Goal: Check status: Check status

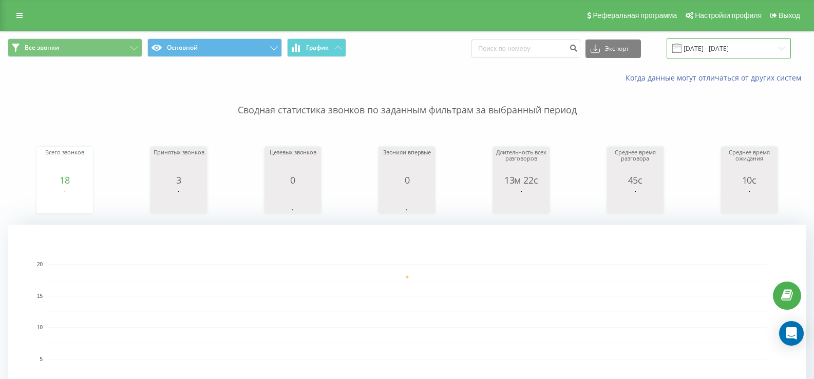
click at [703, 52] on input "[DATE] - [DATE]" at bounding box center [728, 49] width 124 height 20
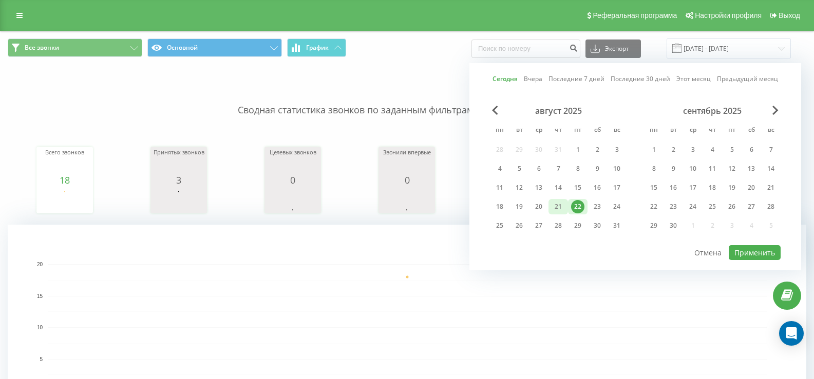
click at [558, 208] on div "21" at bounding box center [557, 206] width 13 height 13
click at [761, 258] on button "Применить" at bounding box center [754, 252] width 52 height 15
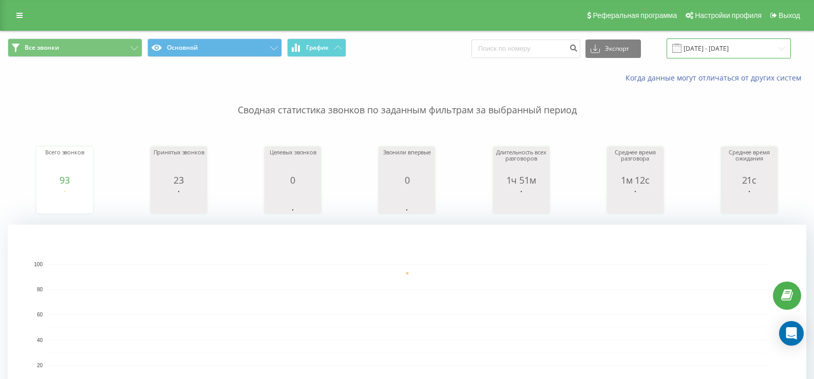
click at [721, 49] on input "[DATE] - [DATE]" at bounding box center [728, 49] width 124 height 20
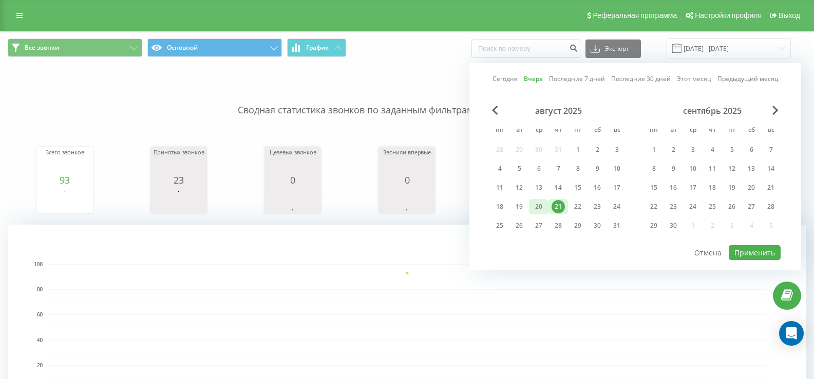
click at [534, 204] on div "20" at bounding box center [538, 206] width 13 height 13
click at [742, 251] on button "Применить" at bounding box center [754, 252] width 52 height 15
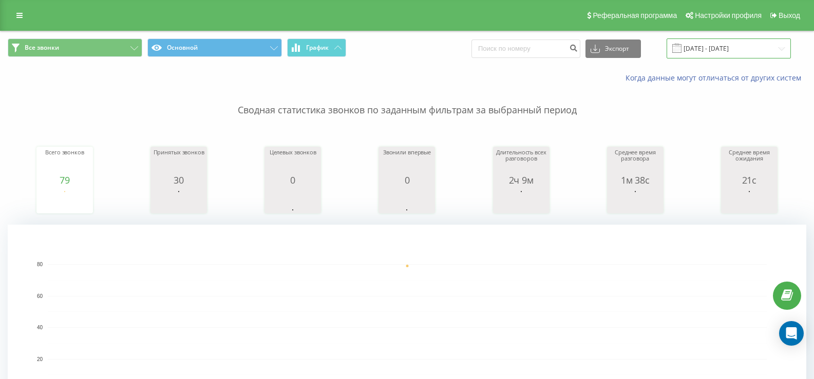
click at [708, 43] on input "[DATE] - [DATE]" at bounding box center [728, 49] width 124 height 20
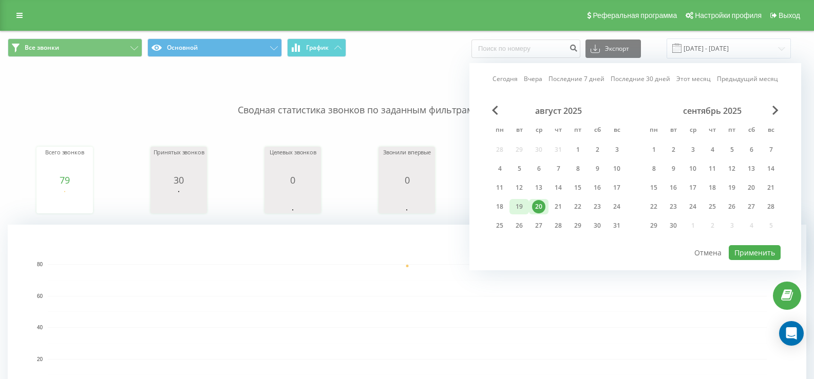
click at [515, 204] on div "19" at bounding box center [518, 206] width 13 height 13
click at [745, 251] on button "Применить" at bounding box center [754, 252] width 52 height 15
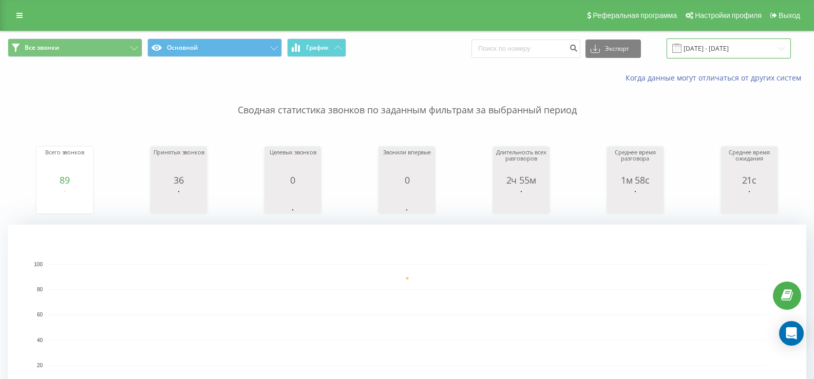
click at [724, 50] on input "[DATE] - [DATE]" at bounding box center [728, 49] width 124 height 20
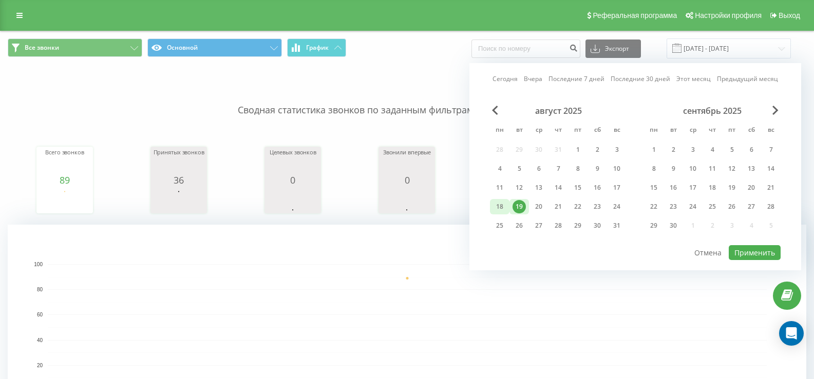
click at [499, 208] on div "18" at bounding box center [499, 206] width 13 height 13
click at [746, 248] on button "Применить" at bounding box center [754, 252] width 52 height 15
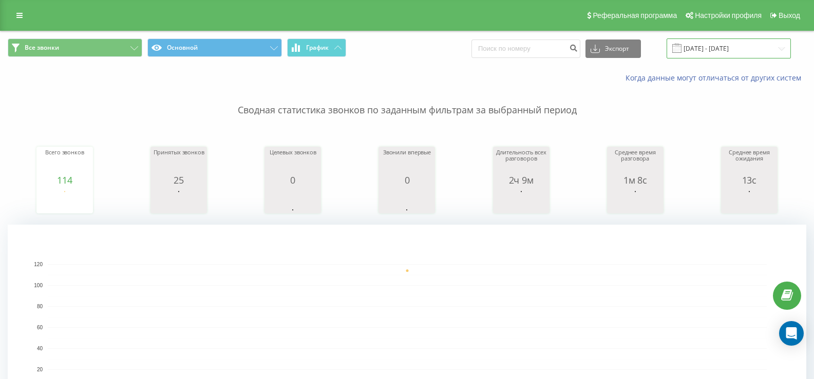
click at [723, 47] on input "[DATE] - [DATE]" at bounding box center [728, 49] width 124 height 20
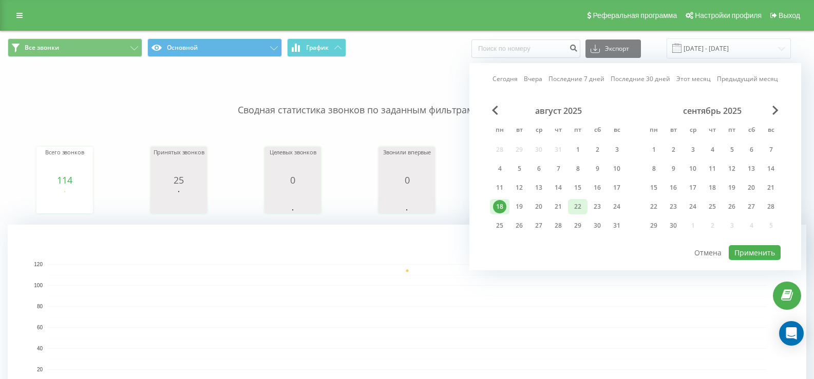
click at [574, 209] on div "22" at bounding box center [577, 206] width 13 height 13
click at [754, 251] on button "Применить" at bounding box center [754, 252] width 52 height 15
type input "[DATE] - [DATE]"
